Goal: Information Seeking & Learning: Learn about a topic

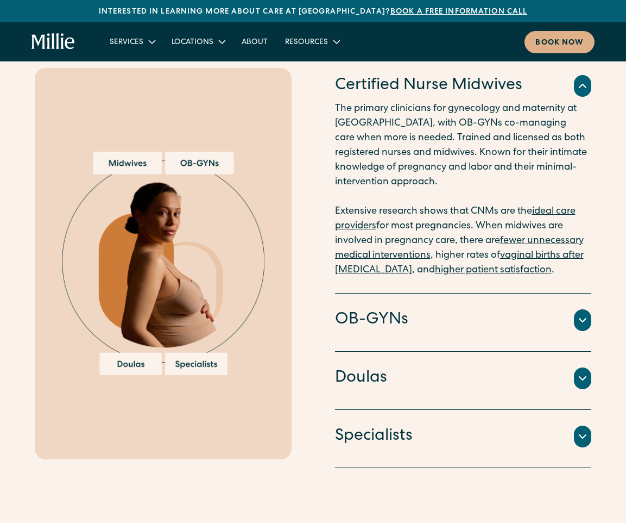
scroll to position [1160, 0]
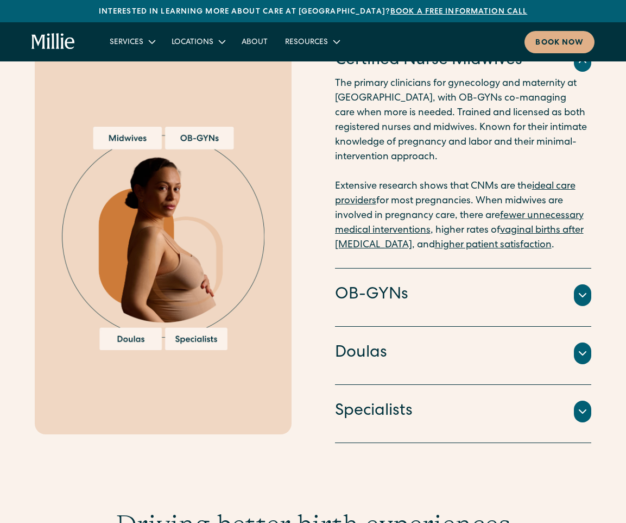
click at [477, 361] on div "Doulas" at bounding box center [463, 353] width 257 height 23
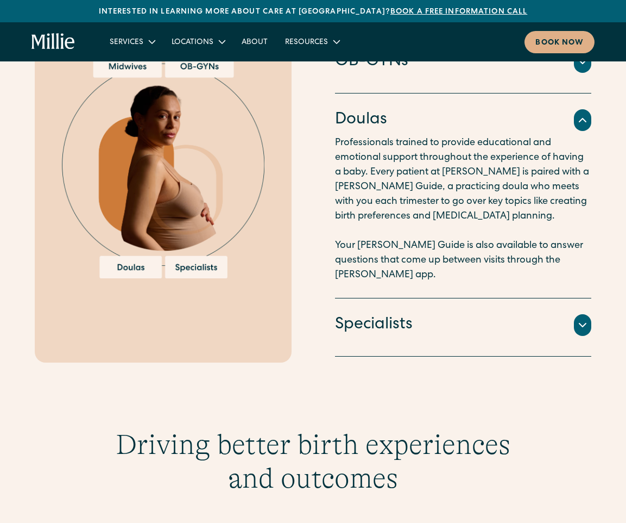
scroll to position [1220, 0]
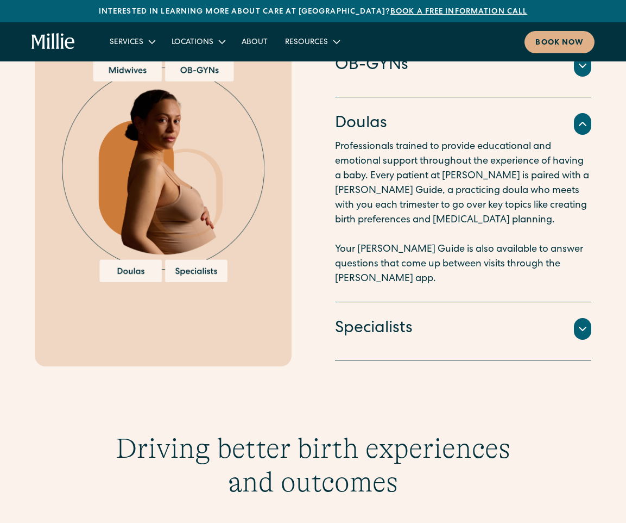
drag, startPoint x: 337, startPoint y: 140, endPoint x: 433, endPoint y: 164, distance: 98.4
click at [433, 164] on p "Professionals trained to provide educational and emotional support throughout t…" at bounding box center [463, 213] width 257 height 147
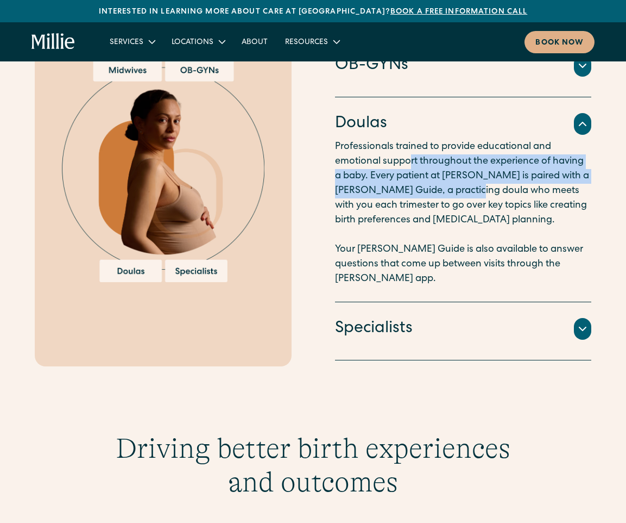
drag, startPoint x: 412, startPoint y: 154, endPoint x: 473, endPoint y: 184, distance: 68.5
click at [473, 184] on p "Professionals trained to provide educational and emotional support throughout t…" at bounding box center [463, 213] width 257 height 147
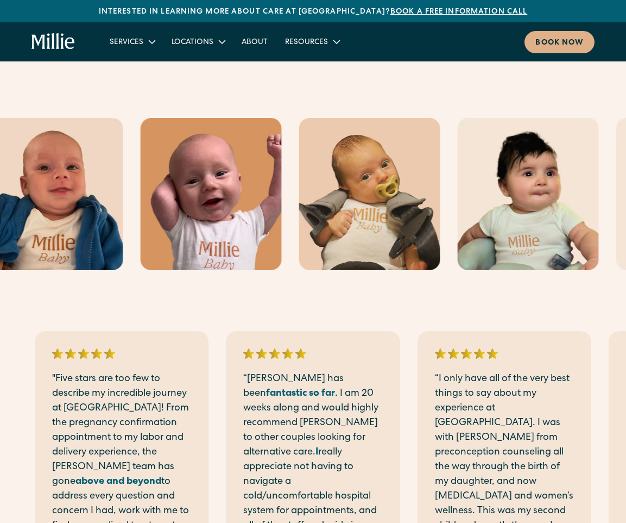
scroll to position [2073, 0]
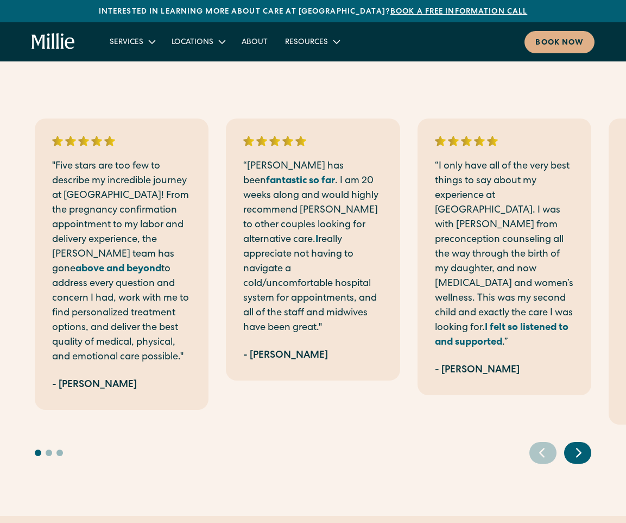
click at [209, 227] on div ""Five stars are too few to describe my incredible journey at [GEOGRAPHIC_DATA]!…" at bounding box center [122, 263] width 174 height 291
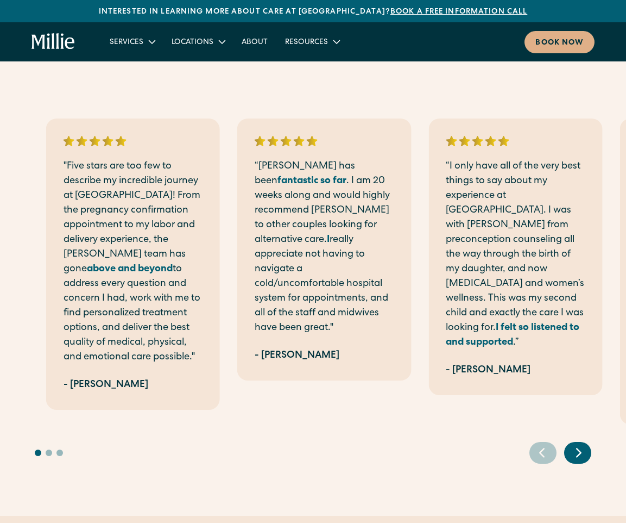
click at [131, 229] on p ""Five stars are too few to describe my incredible journey at [GEOGRAPHIC_DATA]!…" at bounding box center [133, 261] width 139 height 205
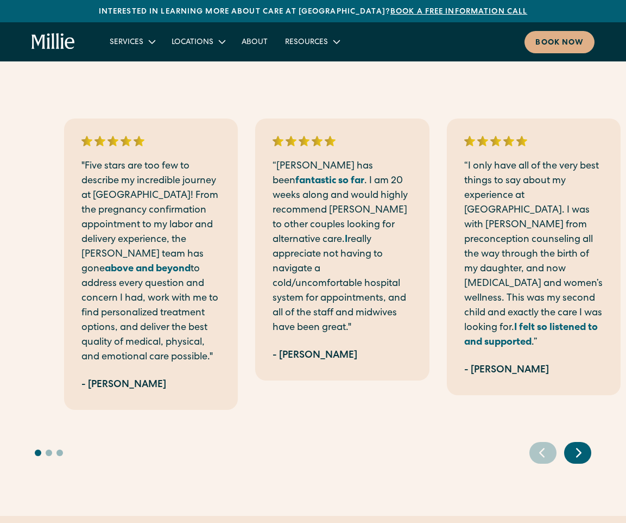
click at [115, 210] on div ""Five stars are too few to describe my incredible journey at [GEOGRAPHIC_DATA]!…" at bounding box center [151, 263] width 174 height 291
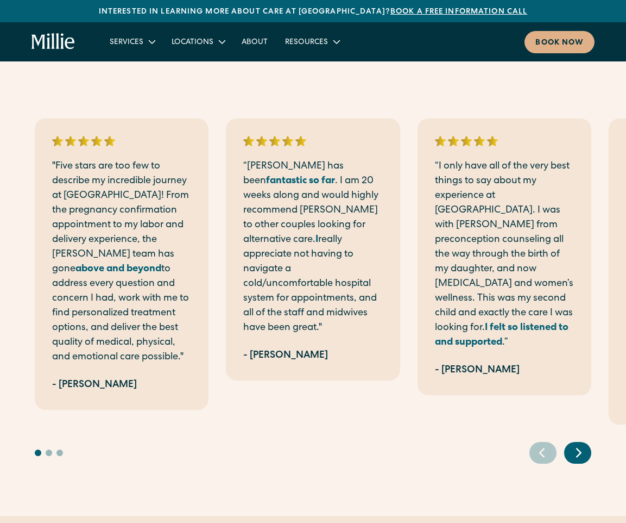
click at [125, 265] on p ""Five stars are too few to describe my incredible journey at [GEOGRAPHIC_DATA]!…" at bounding box center [121, 261] width 139 height 205
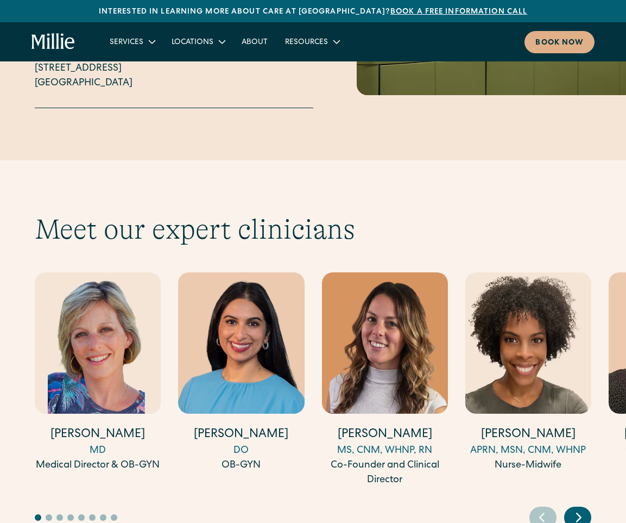
scroll to position [2856, 0]
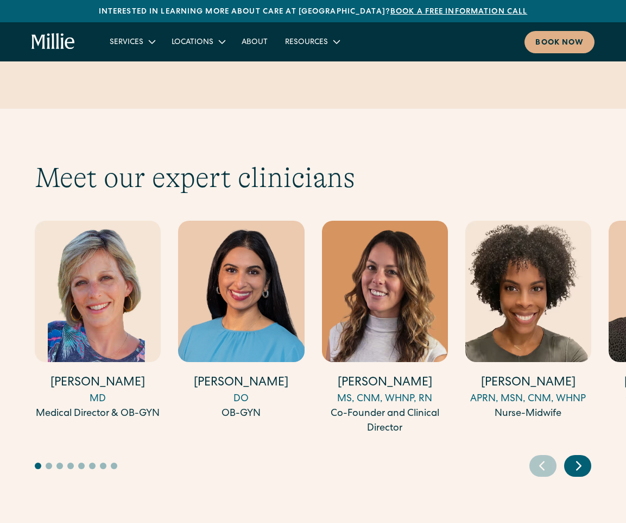
click at [436, 161] on h2 "Meet our expert clinicians" at bounding box center [313, 178] width 557 height 34
click at [466, 109] on div "Meet our expert clinicians [PERSON_NAME] MD Medical Director & OB-GYN [PERSON_N…" at bounding box center [313, 319] width 626 height 420
